Goal: Task Accomplishment & Management: Complete application form

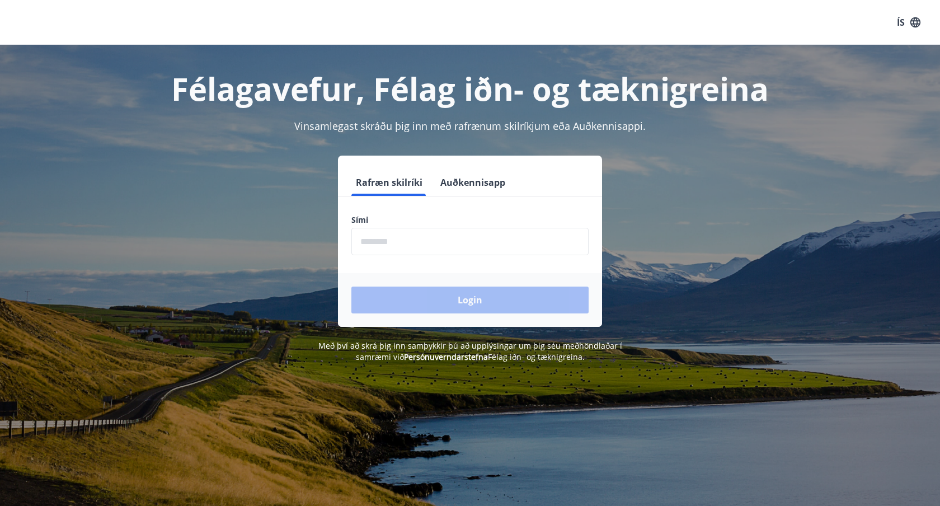
click at [497, 253] on input "phone" at bounding box center [469, 241] width 237 height 27
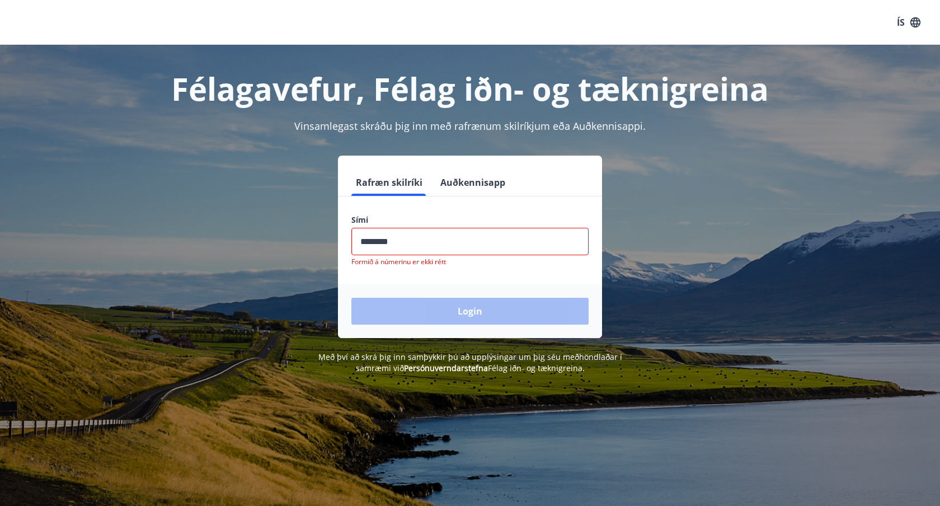
click at [439, 312] on div "Login" at bounding box center [470, 311] width 264 height 54
click at [413, 239] on input "phone" at bounding box center [469, 241] width 237 height 27
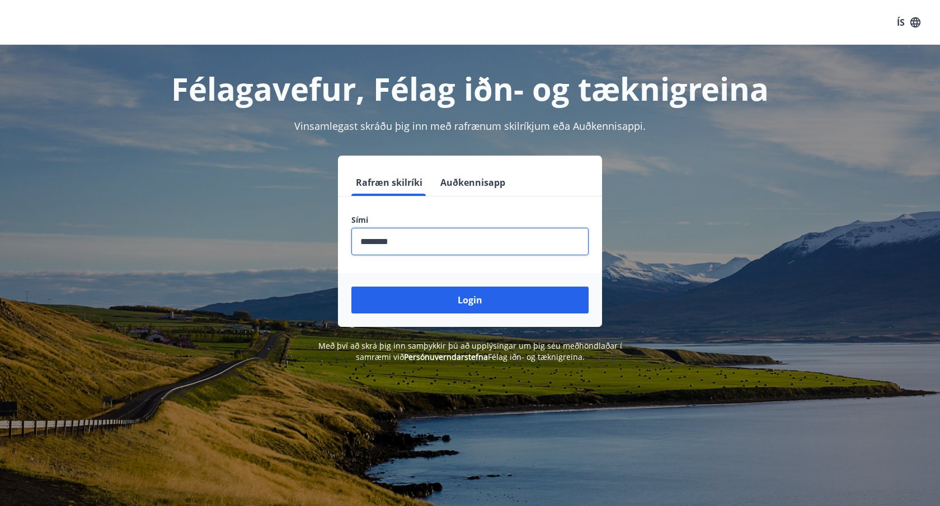
type input "********"
click at [351, 286] on button "Login" at bounding box center [469, 299] width 237 height 27
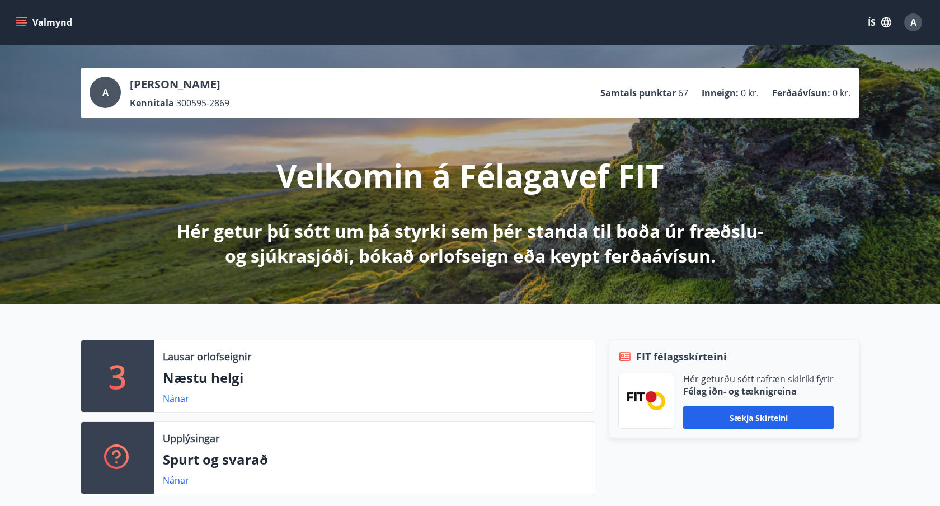
click at [59, 31] on button "Valmynd" at bounding box center [44, 22] width 63 height 20
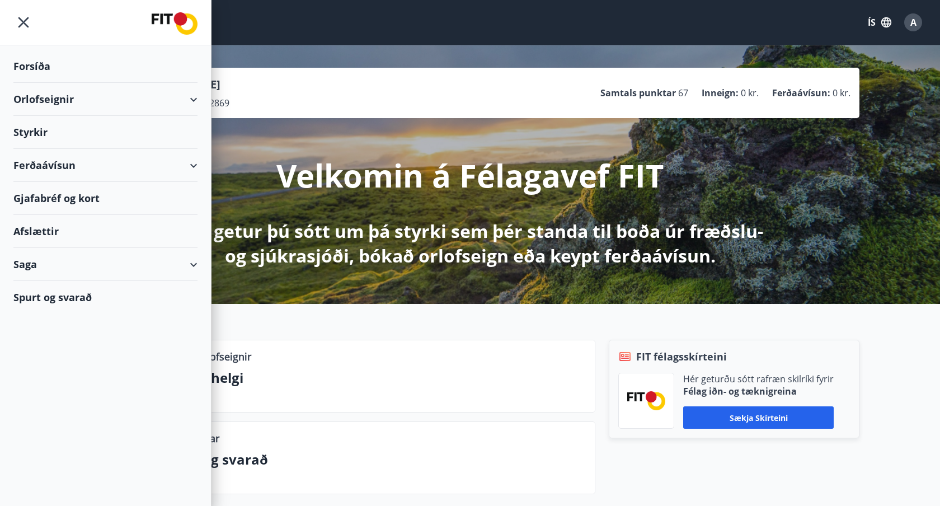
click at [60, 70] on div "Forsíða" at bounding box center [105, 66] width 184 height 33
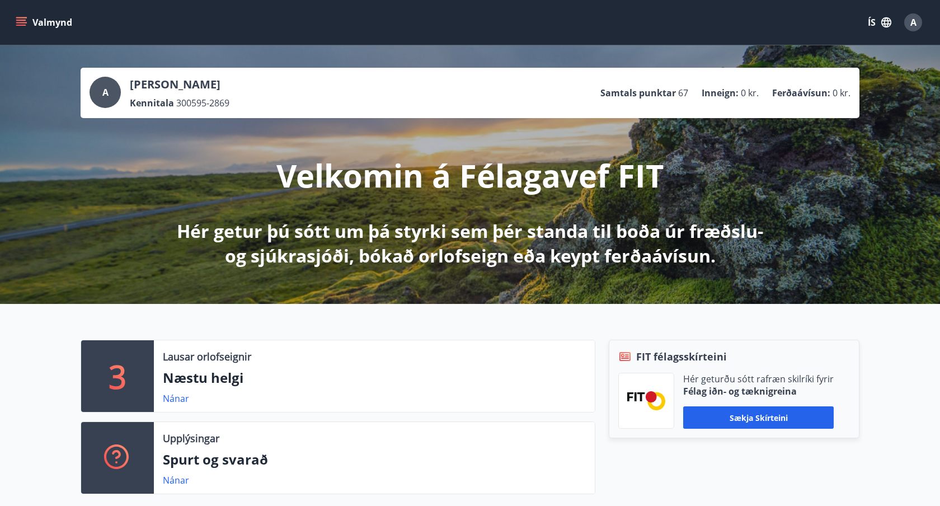
click at [60, 59] on div "A [PERSON_NAME] Kennitala 300595-2869 Samtals punktar 67 Inneign : 0 kr. Ferðaá…" at bounding box center [470, 174] width 940 height 258
click at [60, 29] on button "Valmynd" at bounding box center [44, 22] width 63 height 20
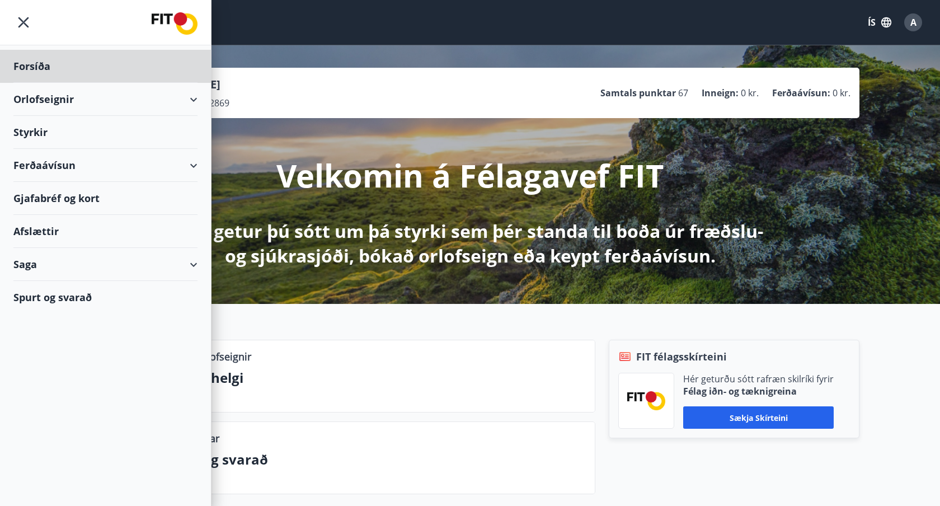
click at [50, 83] on div "Styrkir" at bounding box center [105, 66] width 184 height 33
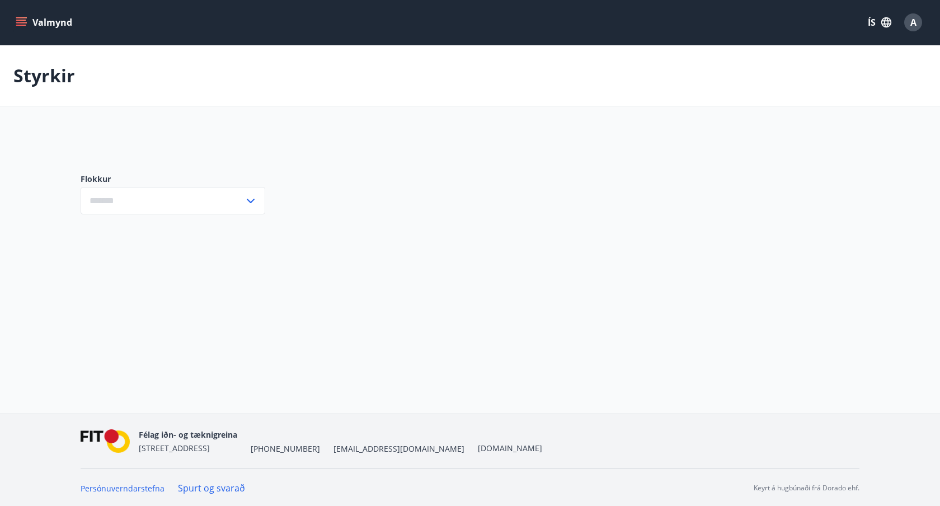
type input "***"
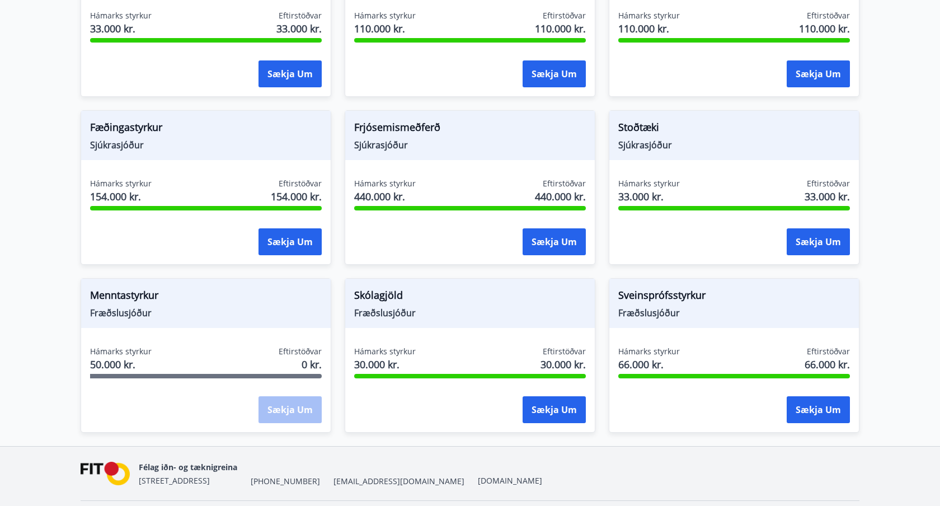
scroll to position [806, 0]
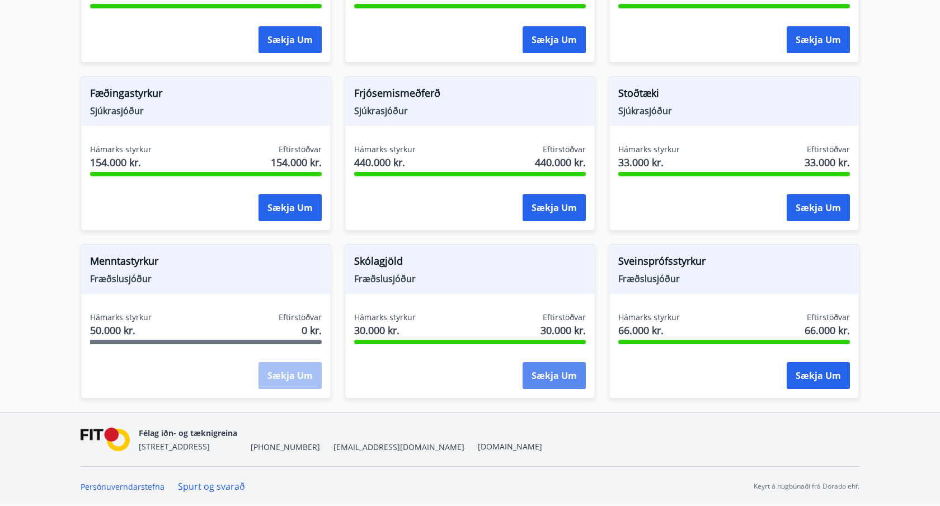
click at [579, 383] on button "Sækja um" at bounding box center [554, 375] width 63 height 27
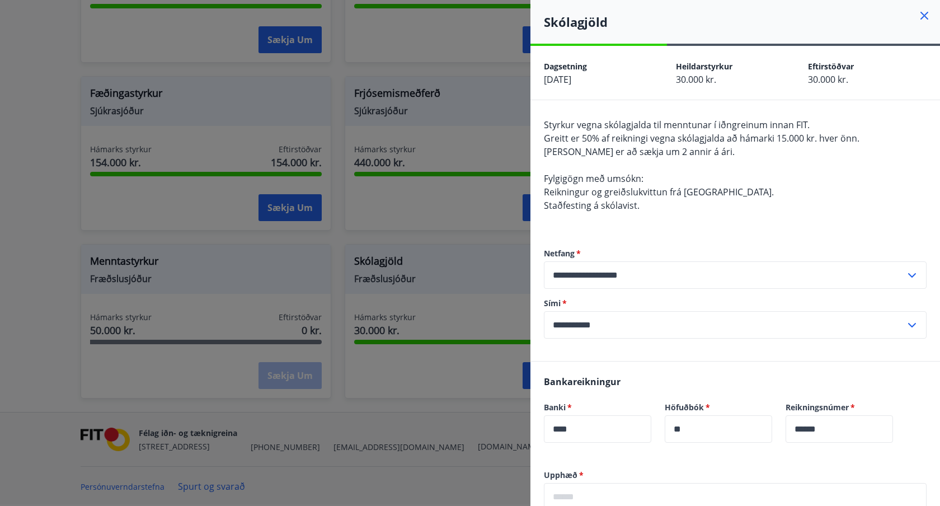
scroll to position [152, 0]
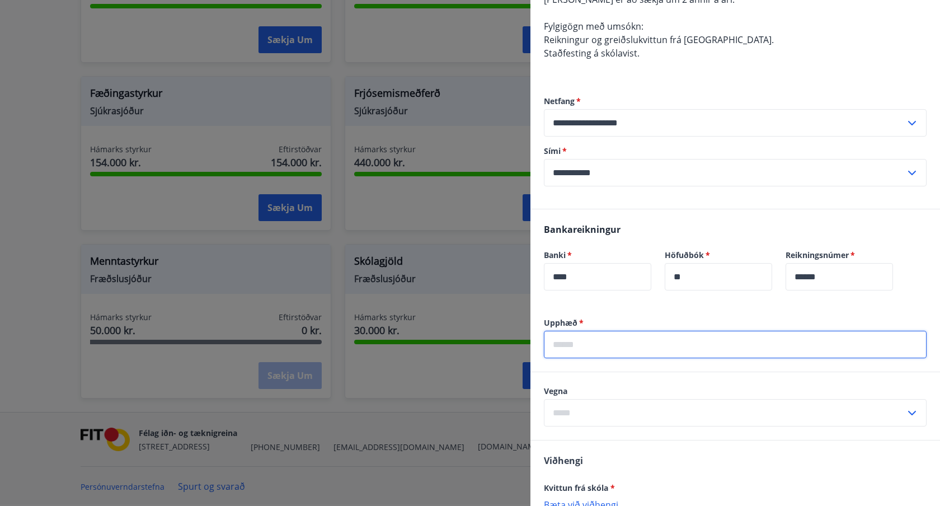
click at [585, 355] on input "text" at bounding box center [735, 344] width 383 height 27
click at [563, 347] on input "******" at bounding box center [735, 344] width 383 height 27
click at [565, 342] on input "******" at bounding box center [735, 344] width 383 height 27
click at [567, 342] on input "******" at bounding box center [735, 344] width 383 height 27
type input "*******"
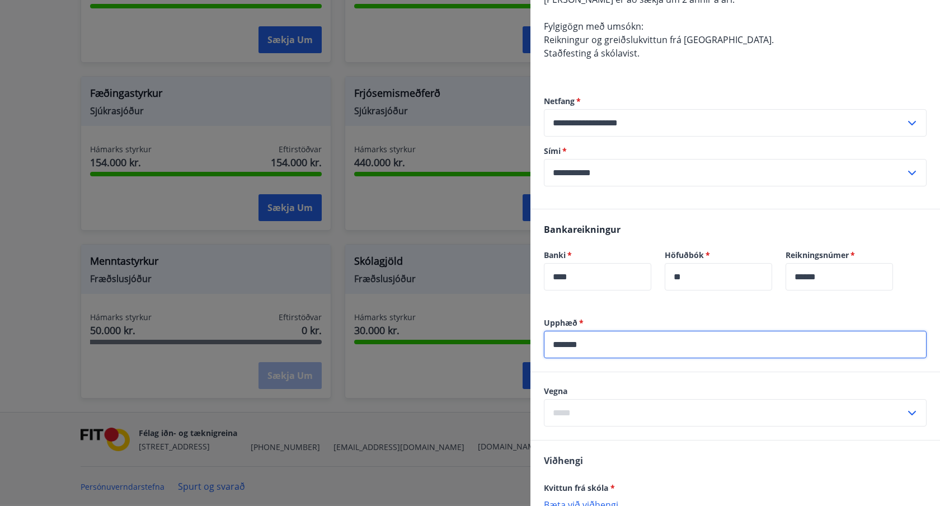
click at [592, 412] on input "text" at bounding box center [724, 412] width 361 height 27
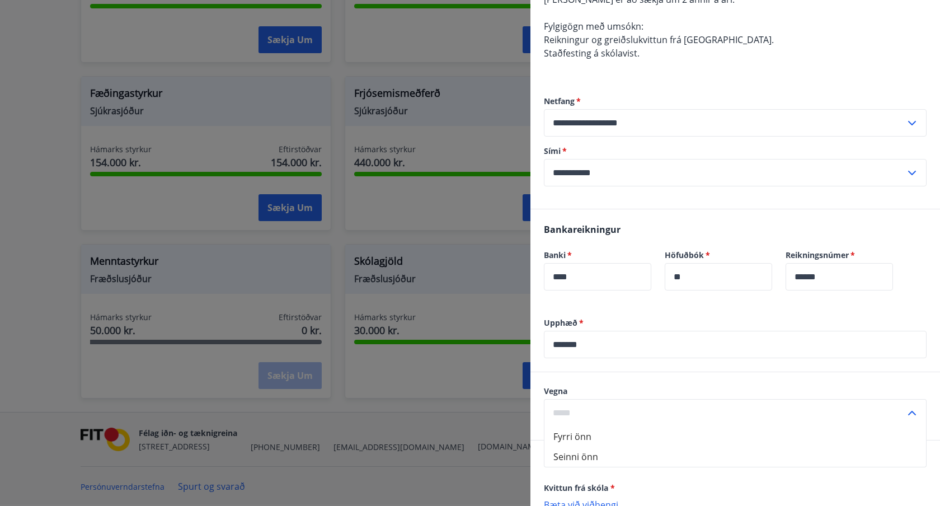
scroll to position [206, 0]
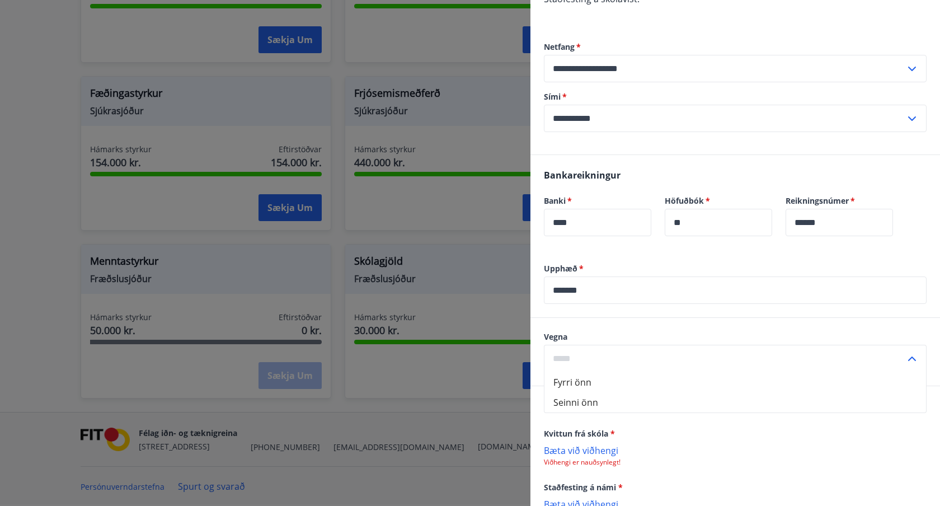
click at [591, 407] on li "Seinni önn" at bounding box center [735, 402] width 382 height 20
type input "**********"
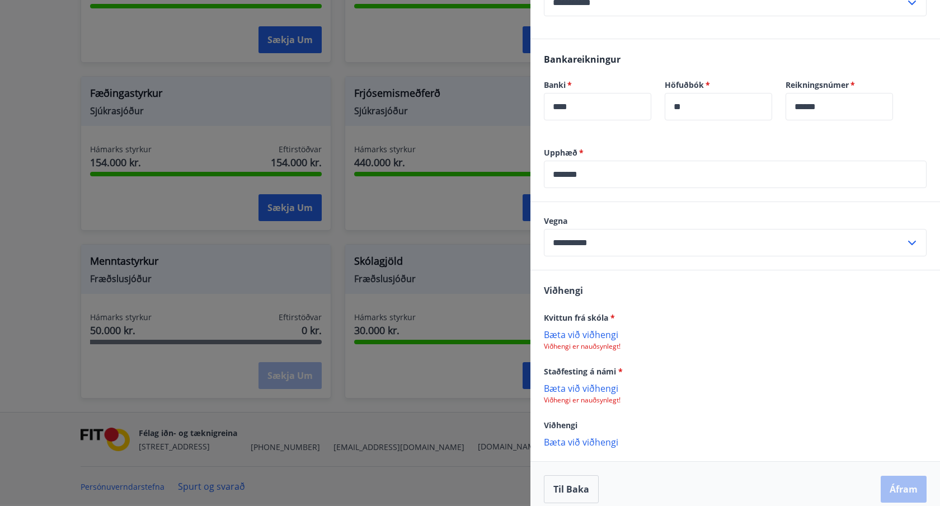
scroll to position [333, 0]
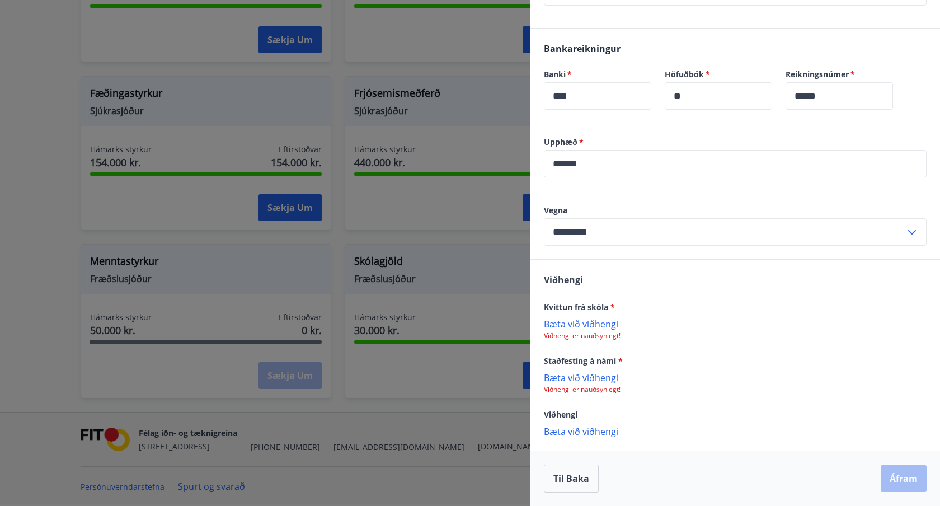
click at [587, 327] on p "Bæta við viðhengi" at bounding box center [735, 323] width 383 height 11
click at [610, 380] on p "Bæta við viðhengi" at bounding box center [735, 378] width 383 height 11
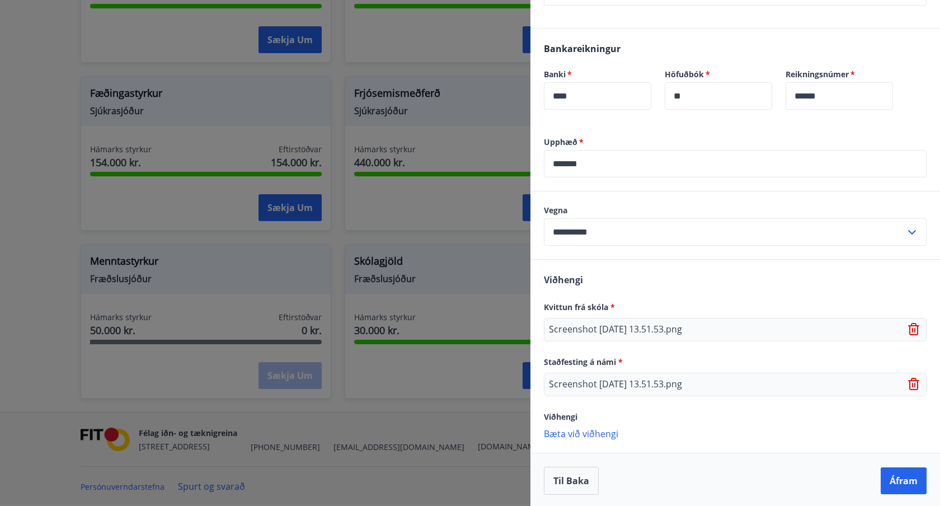
scroll to position [335, 0]
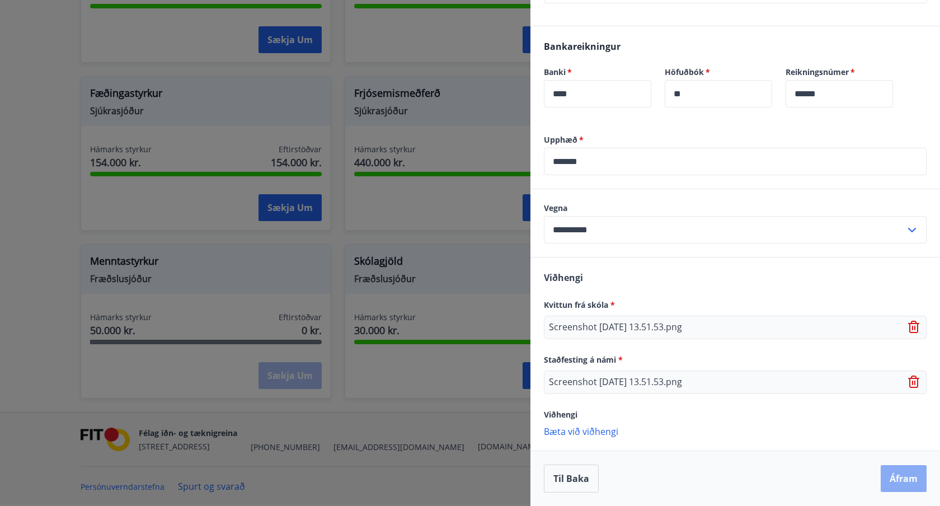
click at [897, 478] on button "Áfram" at bounding box center [904, 478] width 46 height 27
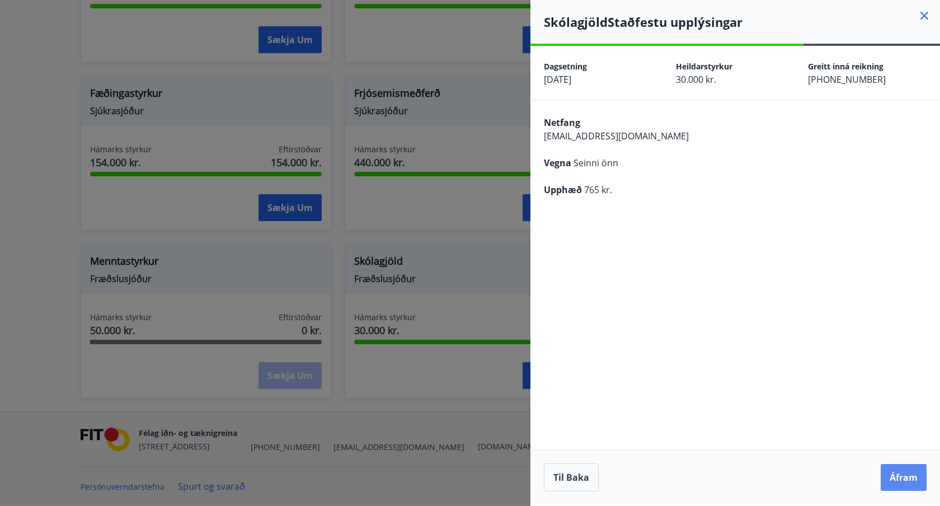
click at [894, 467] on button "Áfram" at bounding box center [904, 477] width 46 height 27
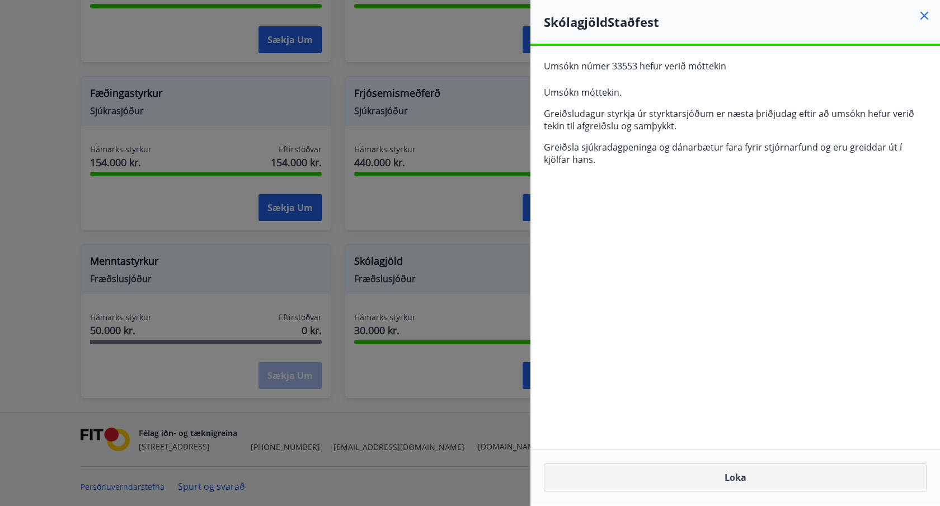
click at [723, 478] on button "Loka" at bounding box center [735, 477] width 383 height 28
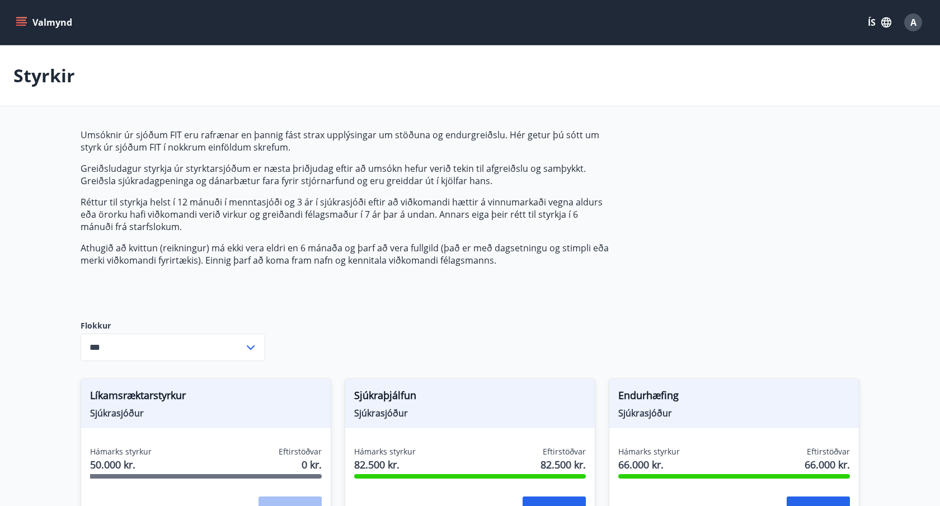
click at [35, 18] on button "Valmynd" at bounding box center [44, 22] width 63 height 20
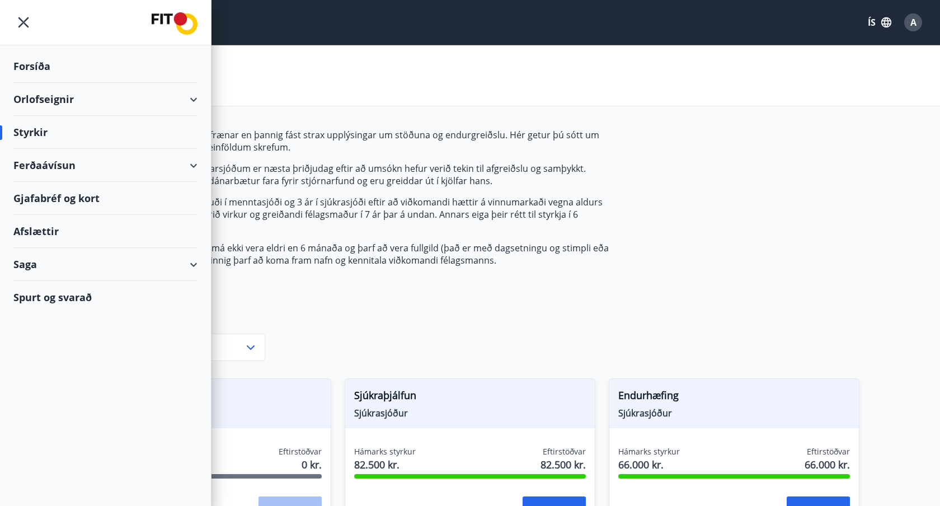
click at [59, 269] on div "Saga" at bounding box center [105, 264] width 184 height 33
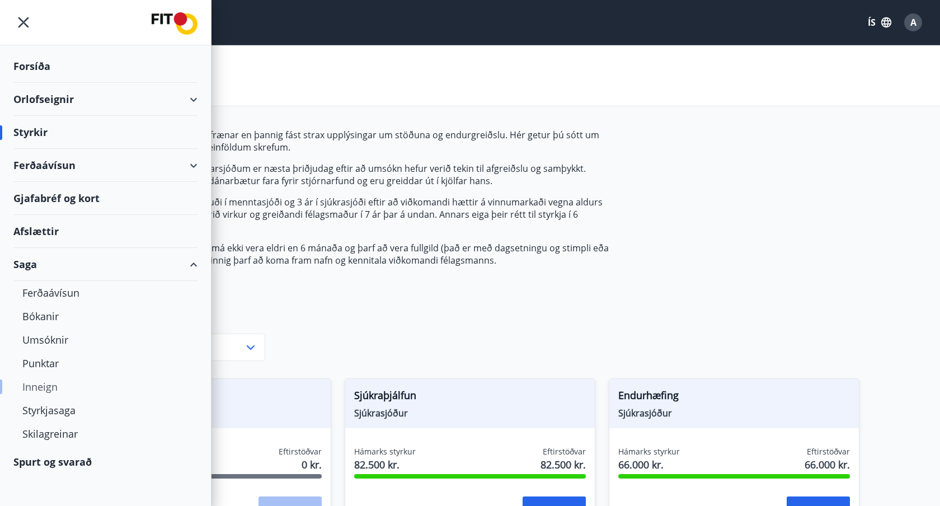
click at [48, 386] on div "Inneign" at bounding box center [105, 386] width 166 height 23
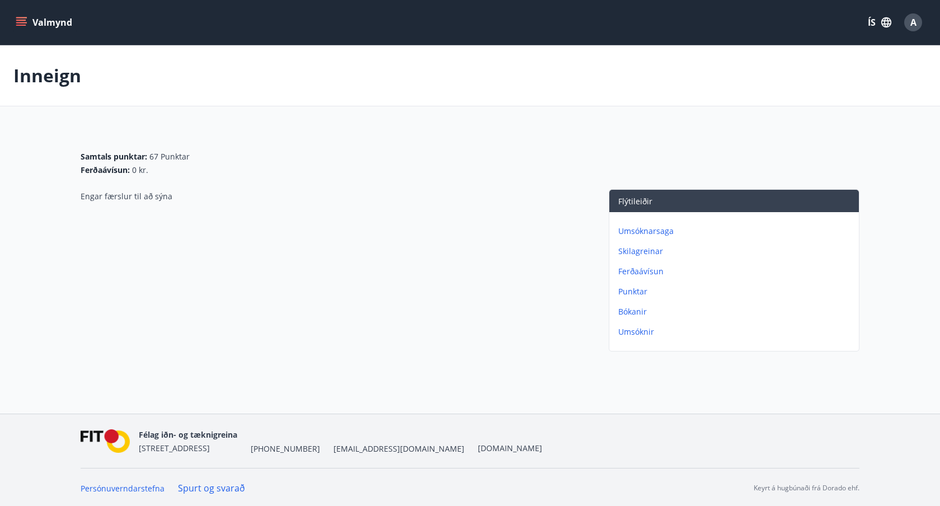
click at [641, 314] on p "Bókanir" at bounding box center [736, 311] width 236 height 11
click at [641, 291] on p "Ferðaávísun" at bounding box center [736, 291] width 236 height 11
click at [641, 266] on p "Skilagreinar" at bounding box center [736, 271] width 236 height 11
